Goal: Transaction & Acquisition: Book appointment/travel/reservation

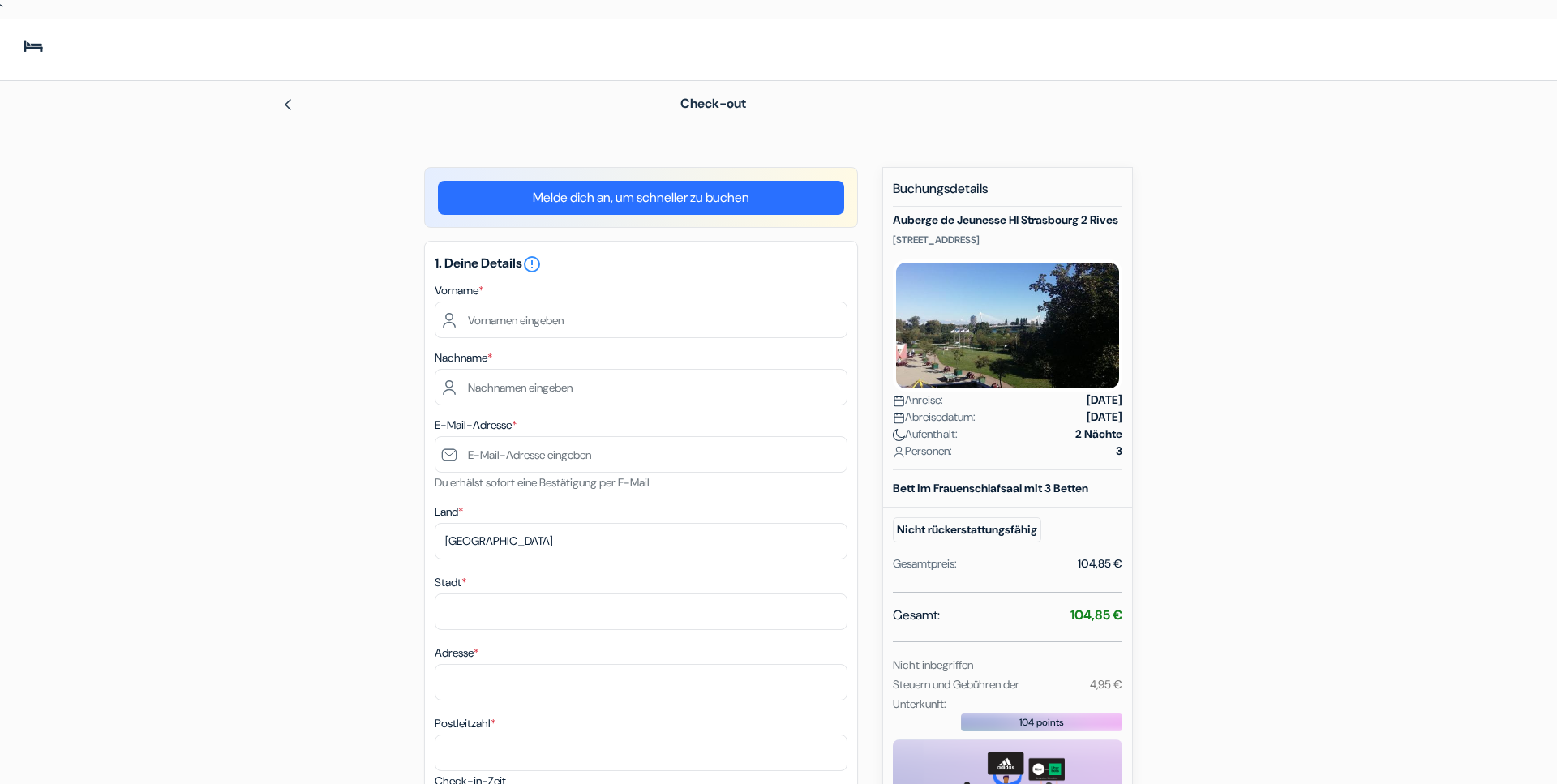
click at [285, 104] on img at bounding box center [287, 104] width 13 height 13
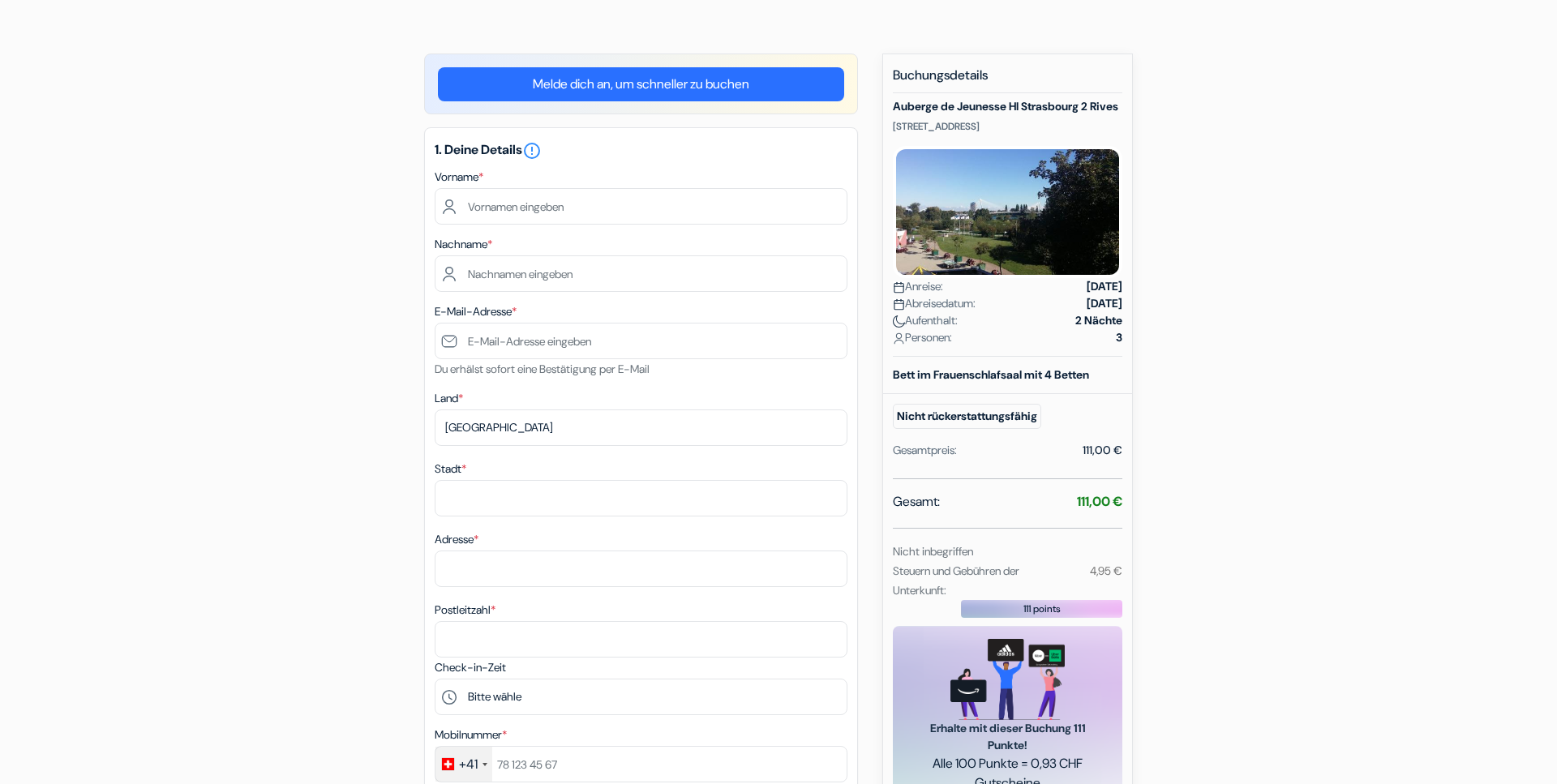
scroll to position [83, 0]
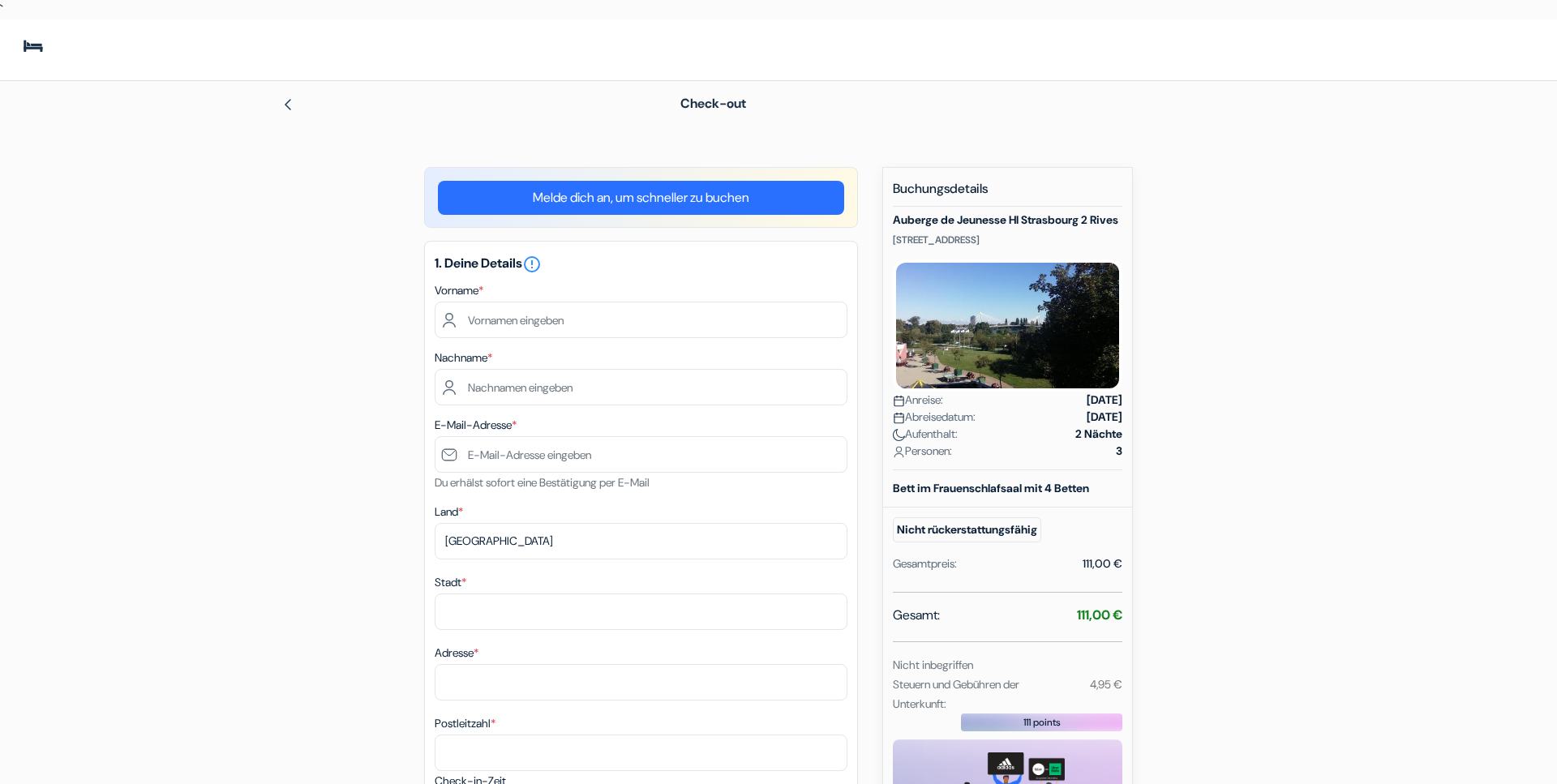
click at [1054, 31] on div "× Du bist jetzt eingeloggt" at bounding box center [778, 50] width 1557 height 61
